Goal: Transaction & Acquisition: Purchase product/service

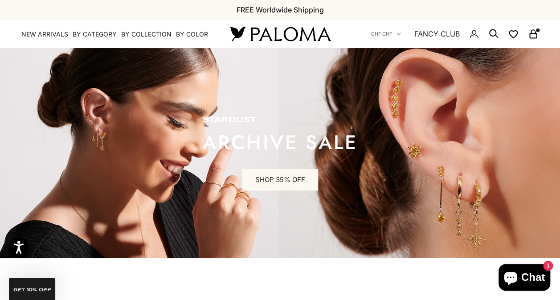
click at [61, 282] on div "Close dialog JOIN THE PALOMA FANCY CLUB Enjoy exclusive VIP deals & updates + 1…" at bounding box center [280, 150] width 560 height 300
click at [293, 180] on link "SHOP 35% OFF" at bounding box center [280, 179] width 76 height 21
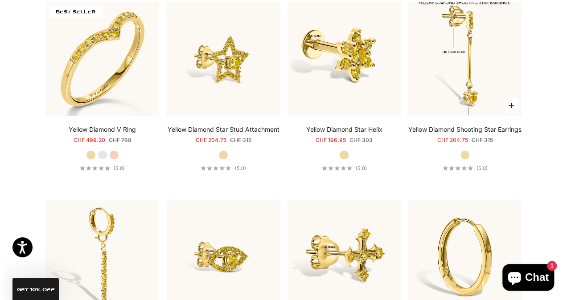
scroll to position [1867, 0]
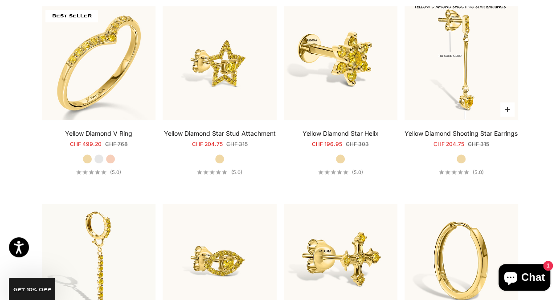
click at [508, 110] on button "Choose options" at bounding box center [507, 109] width 14 height 14
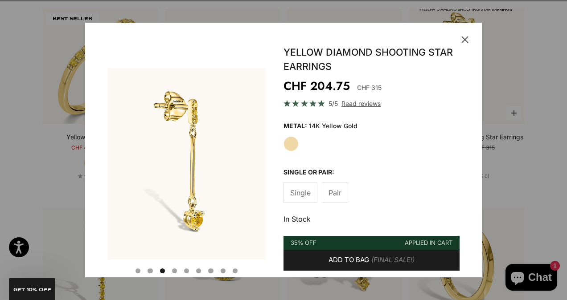
scroll to position [0, 331]
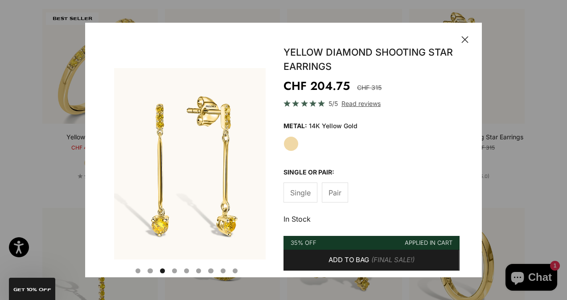
click at [325, 202] on label "Pair" at bounding box center [335, 193] width 26 height 20
click at [302, 191] on span "Single" at bounding box center [300, 193] width 20 height 12
click at [335, 189] on span "Pair" at bounding box center [334, 193] width 13 height 12
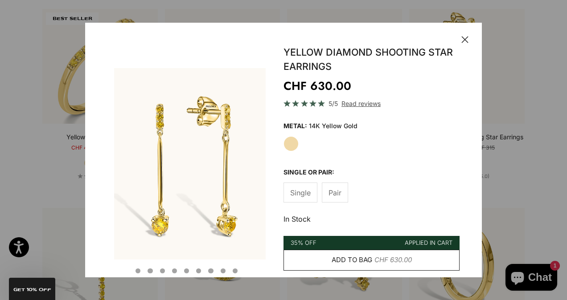
click at [358, 261] on span "Add to bag" at bounding box center [351, 260] width 41 height 11
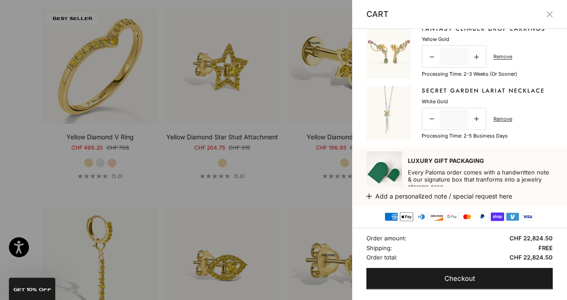
scroll to position [373, 0]
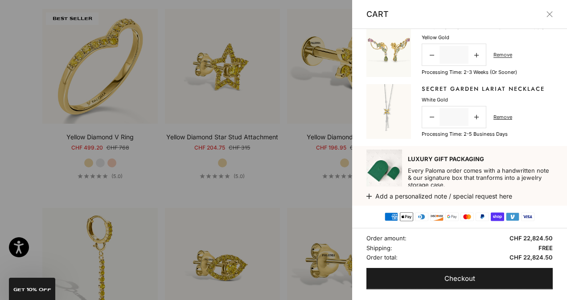
click at [12, 59] on div at bounding box center [283, 150] width 567 height 300
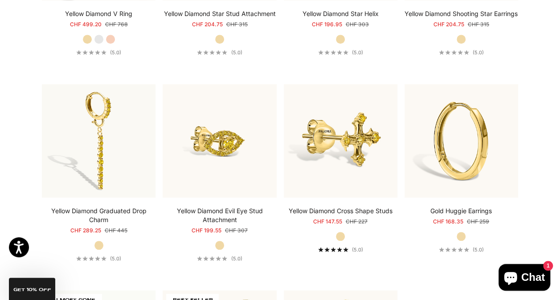
scroll to position [1988, 0]
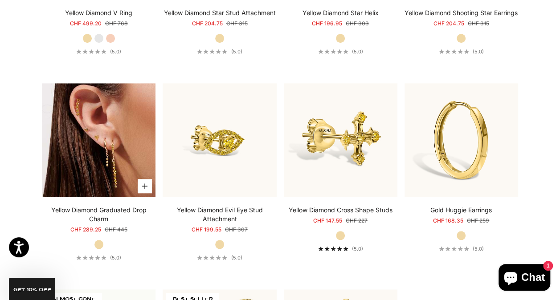
click at [118, 196] on img at bounding box center [99, 140] width 114 height 114
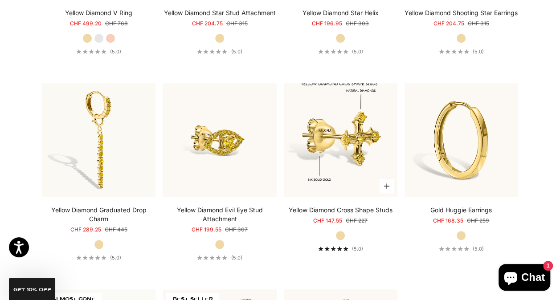
click at [387, 189] on icon "button" at bounding box center [386, 186] width 5 height 5
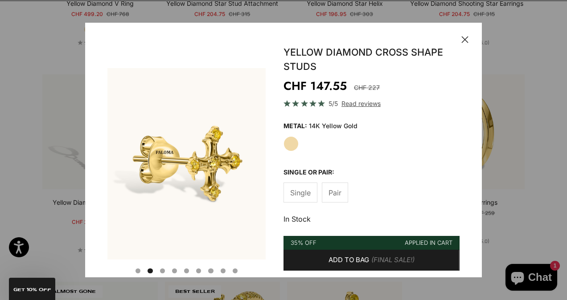
scroll to position [0, 166]
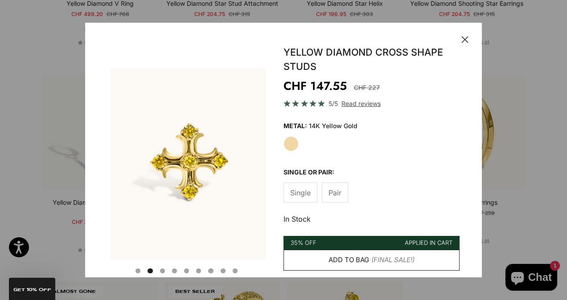
click at [361, 256] on span "Add to bag" at bounding box center [348, 260] width 41 height 11
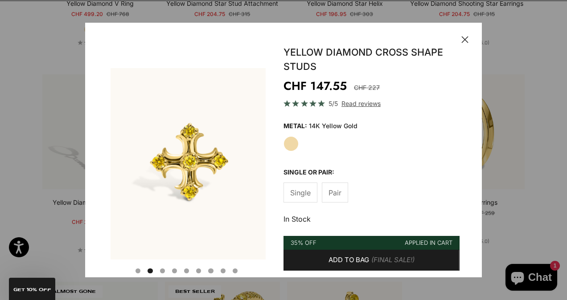
scroll to position [0, 0]
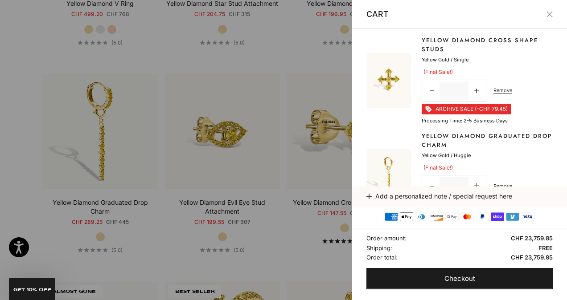
click at [335, 83] on div at bounding box center [283, 150] width 567 height 300
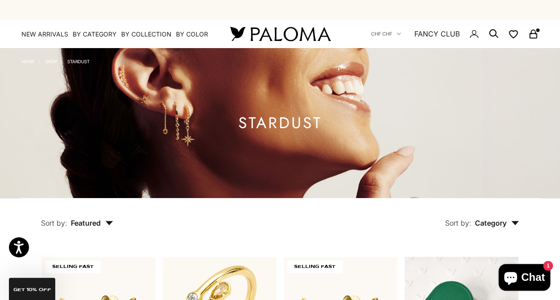
click at [532, 34] on rect "Secondary navigation" at bounding box center [533, 36] width 7 height 4
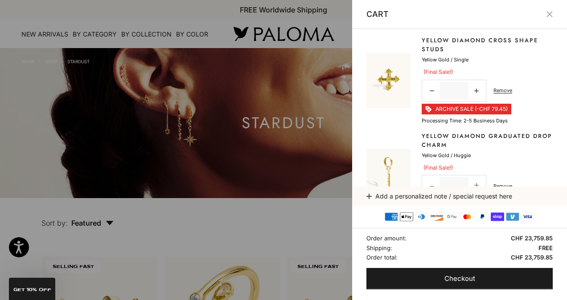
click at [257, 42] on div at bounding box center [283, 150] width 567 height 300
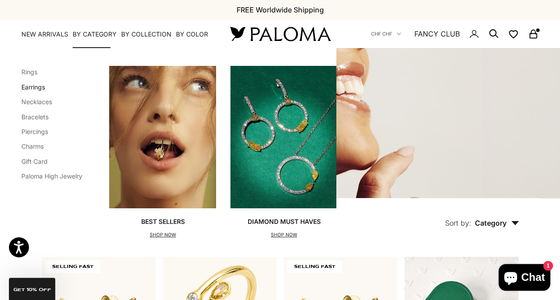
click at [35, 90] on link "Earrings" at bounding box center [33, 87] width 24 height 8
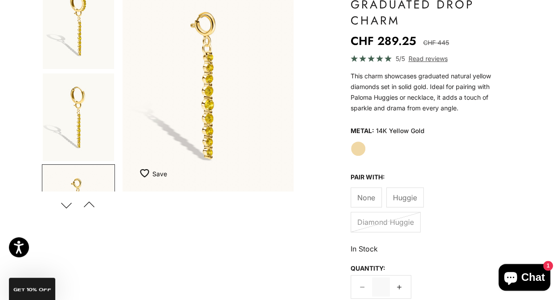
scroll to position [113, 0]
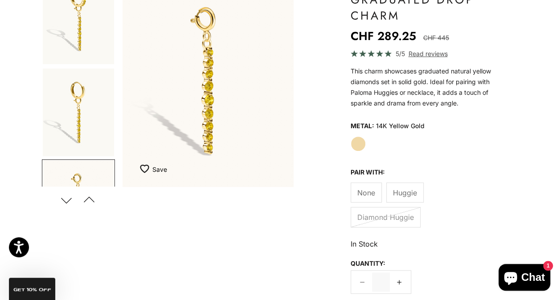
click at [403, 195] on span "Huggie" at bounding box center [405, 193] width 24 height 12
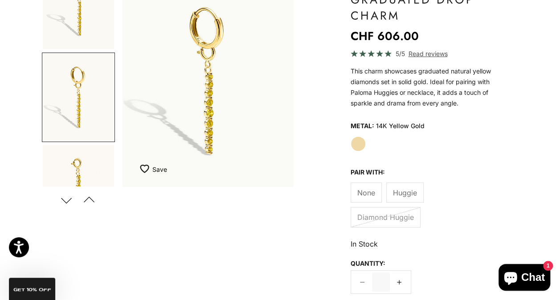
scroll to position [31, 0]
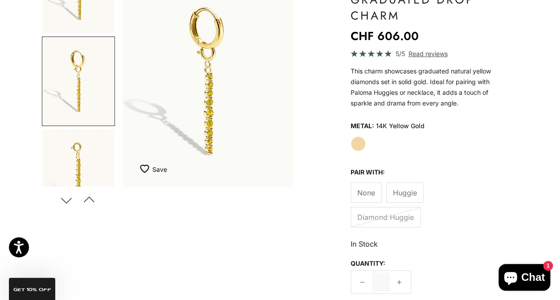
click at [399, 280] on icon at bounding box center [399, 282] width 4 height 4
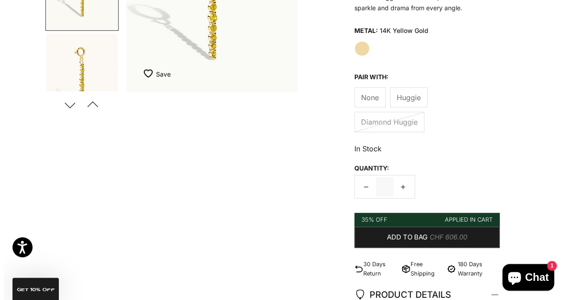
scroll to position [211, 0]
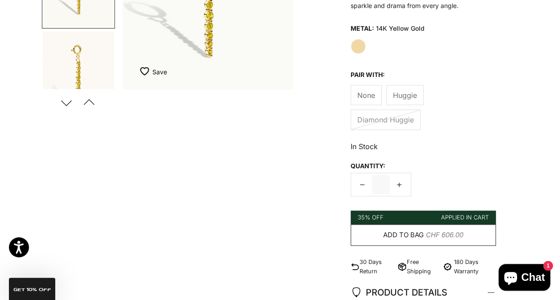
click at [420, 233] on span "Add to bag" at bounding box center [403, 235] width 41 height 11
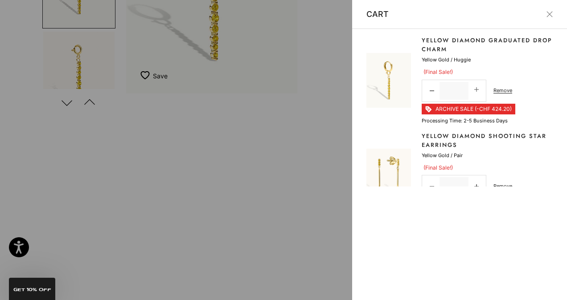
scroll to position [0, 185]
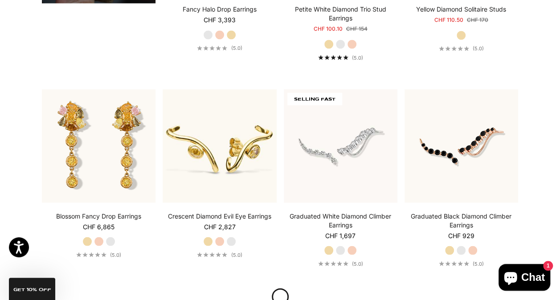
scroll to position [793, 0]
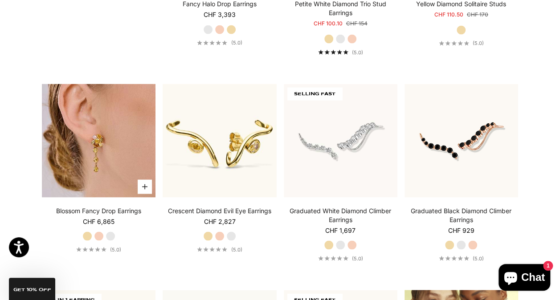
click at [150, 184] on button "Choose options" at bounding box center [145, 187] width 14 height 14
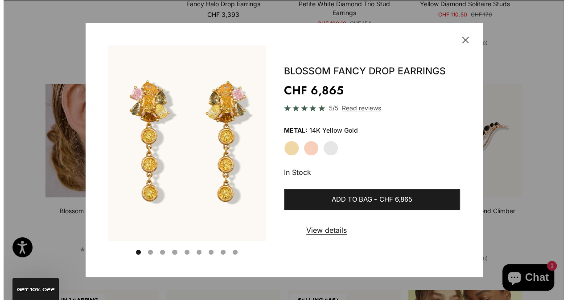
scroll to position [798, 0]
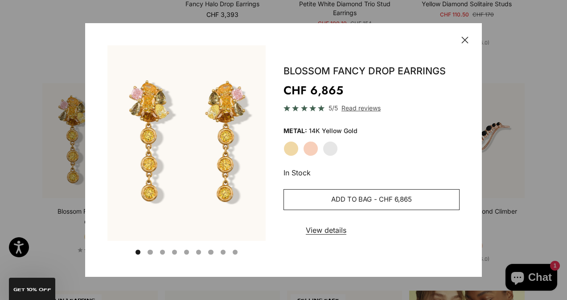
click at [307, 192] on button "Add to bag - CHF 6,865" at bounding box center [371, 199] width 176 height 21
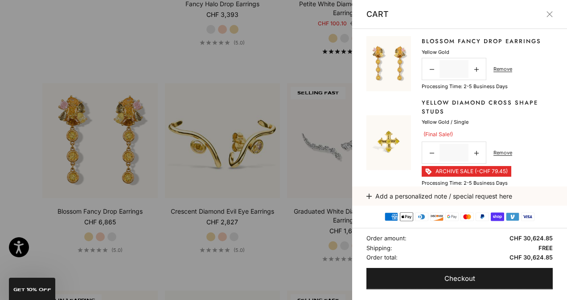
click at [229, 59] on div at bounding box center [283, 150] width 567 height 300
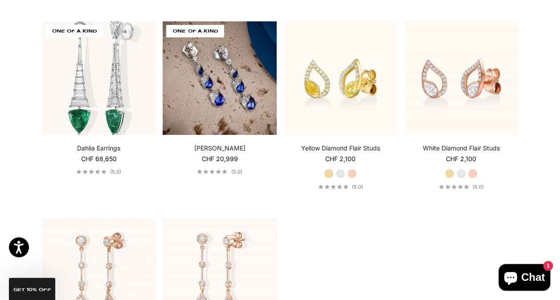
scroll to position [1662, 0]
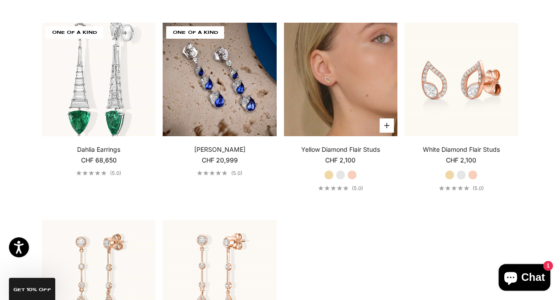
click at [336, 109] on img at bounding box center [341, 80] width 114 height 114
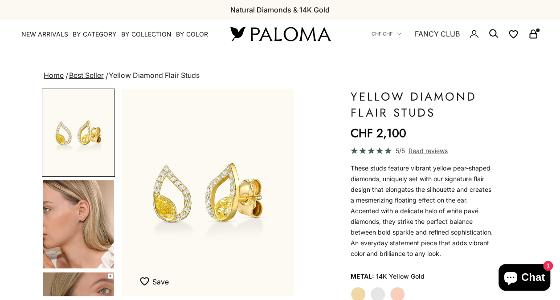
click at [53, 211] on img "Go to item 4" at bounding box center [78, 224] width 71 height 88
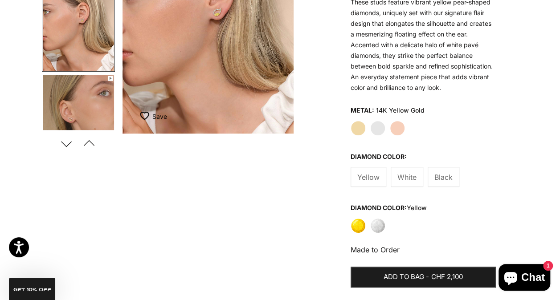
scroll to position [167, 0]
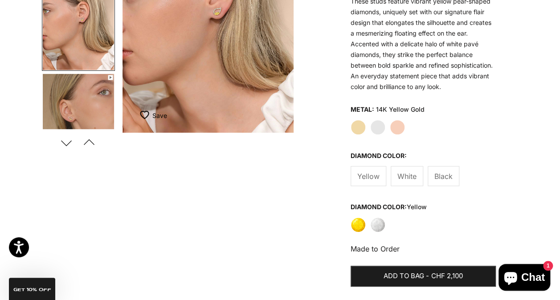
click at [375, 181] on span "Yellow" at bounding box center [368, 177] width 22 height 12
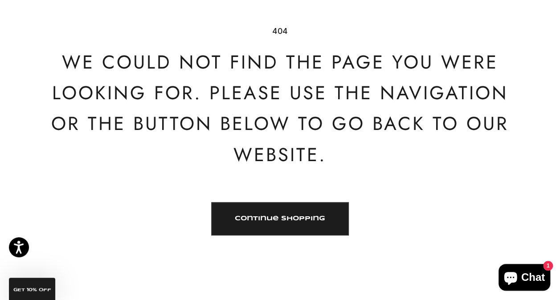
scroll to position [115, 0]
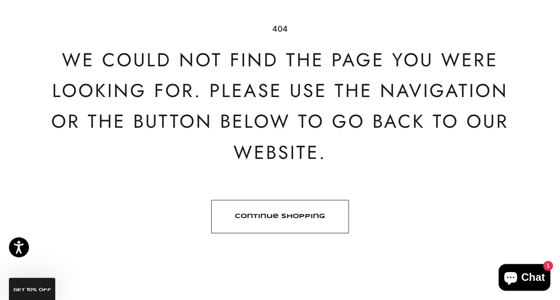
click at [333, 219] on link "Continue shopping" at bounding box center [280, 216] width 138 height 33
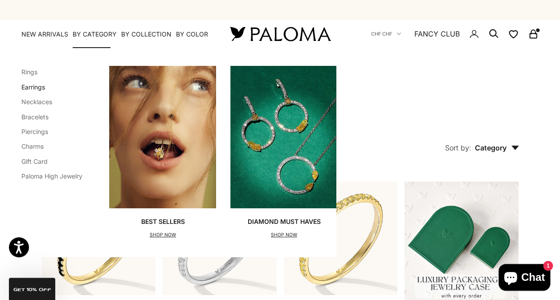
click at [39, 90] on link "Earrings" at bounding box center [33, 87] width 24 height 8
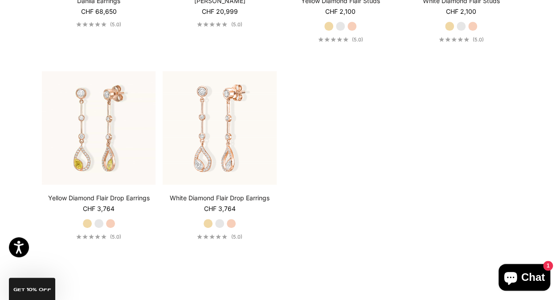
scroll to position [1802, 0]
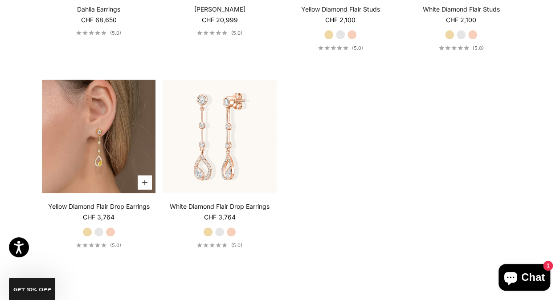
click at [114, 160] on img at bounding box center [99, 137] width 114 height 114
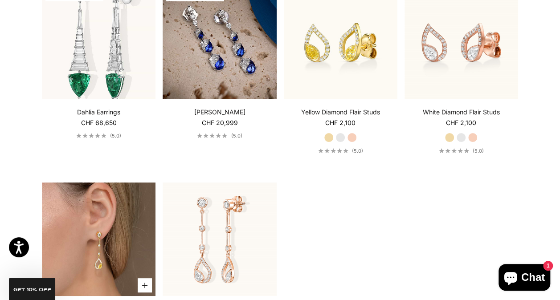
scroll to position [1697, 0]
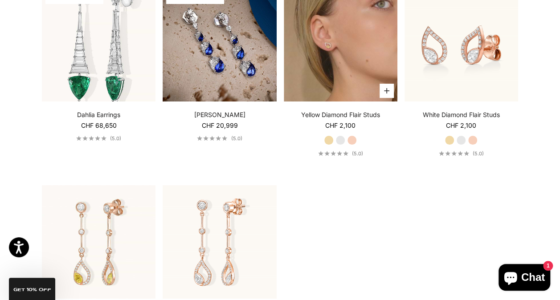
click at [365, 76] on img at bounding box center [341, 45] width 114 height 114
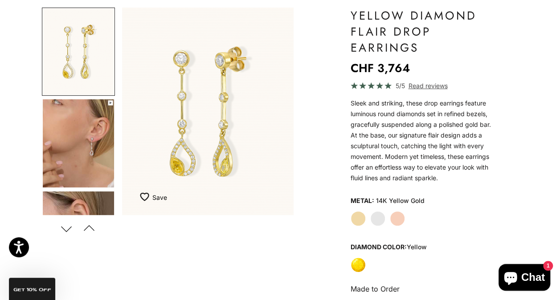
scroll to position [83, 0]
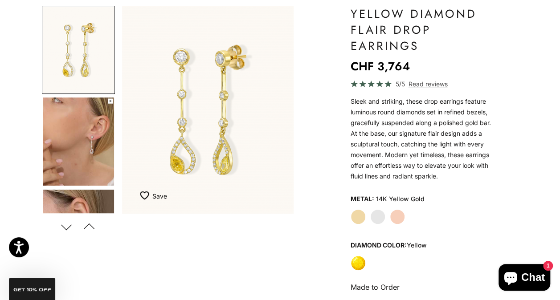
click at [51, 147] on img "Go to item 4" at bounding box center [78, 142] width 71 height 88
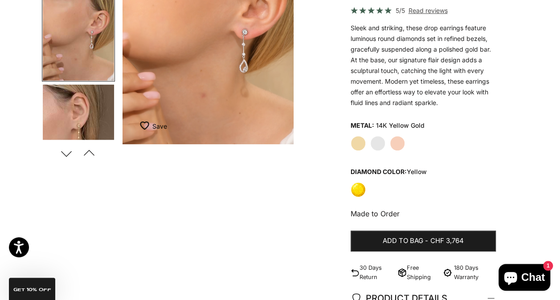
scroll to position [157, 0]
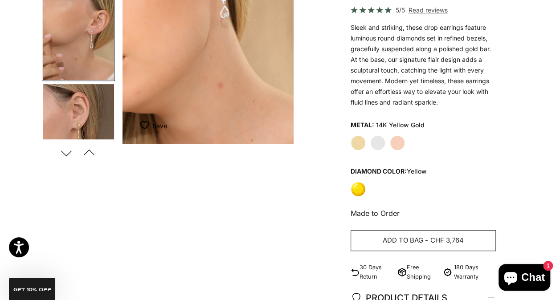
click at [458, 237] on span "CHF 3,764" at bounding box center [446, 240] width 33 height 11
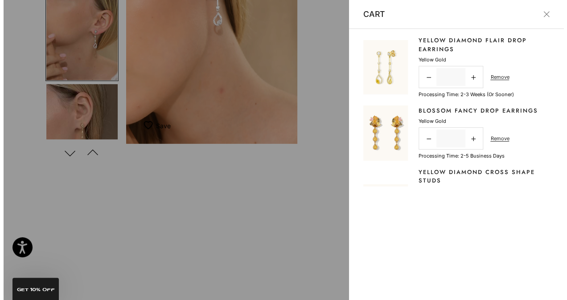
scroll to position [0, 185]
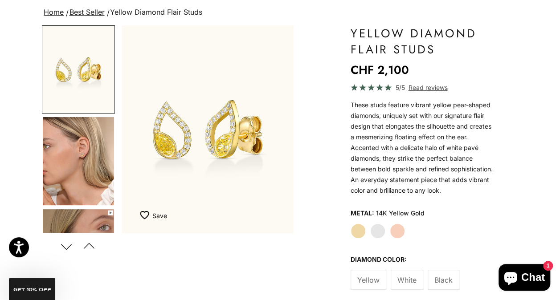
scroll to position [64, 0]
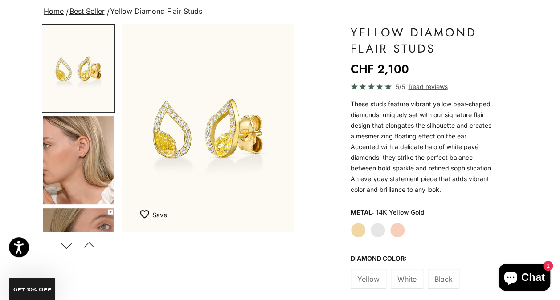
click at [92, 221] on img "Go to item 5" at bounding box center [78, 253] width 71 height 88
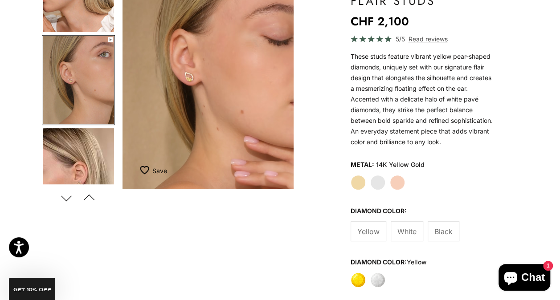
scroll to position [115, 0]
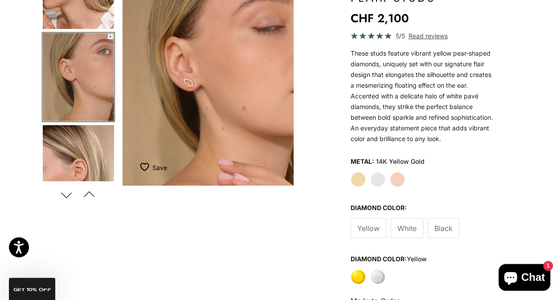
click at [375, 230] on span "Yellow" at bounding box center [368, 229] width 22 height 12
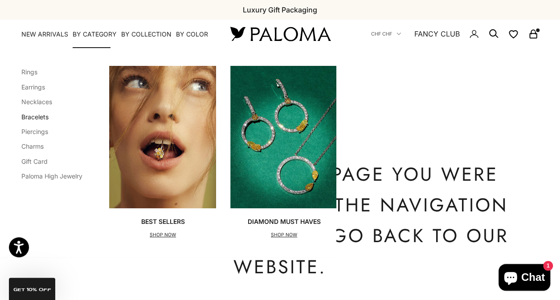
click at [39, 115] on link "Bracelets" at bounding box center [34, 117] width 27 height 8
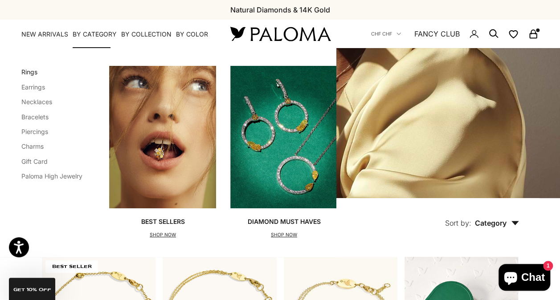
click at [31, 70] on link "Rings" at bounding box center [29, 72] width 16 height 8
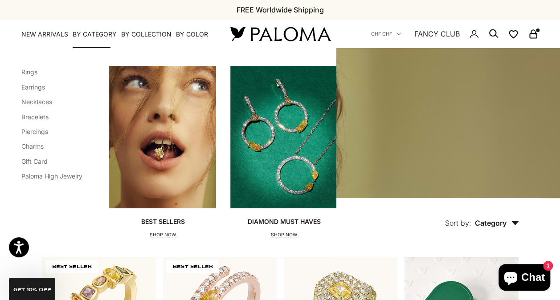
click at [91, 30] on summary "By Category" at bounding box center [95, 34] width 44 height 9
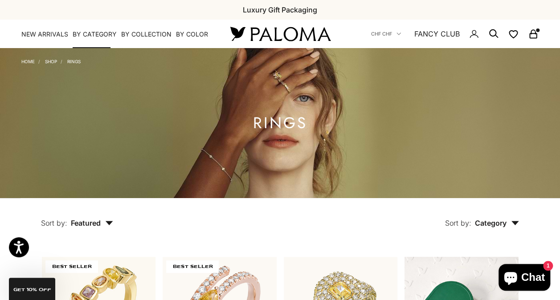
click at [91, 34] on summary "By Category" at bounding box center [95, 34] width 44 height 9
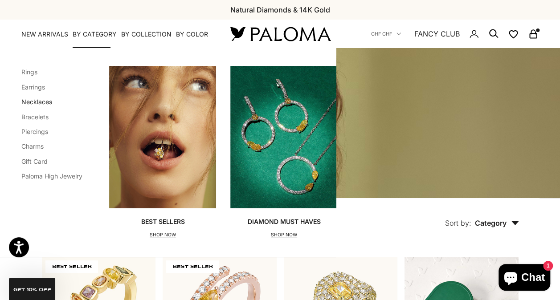
click at [37, 100] on link "Necklaces" at bounding box center [36, 102] width 31 height 8
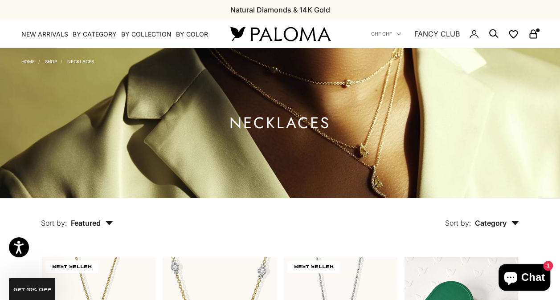
click at [535, 33] on icon "Secondary navigation" at bounding box center [533, 34] width 11 height 11
